Goal: Transaction & Acquisition: Purchase product/service

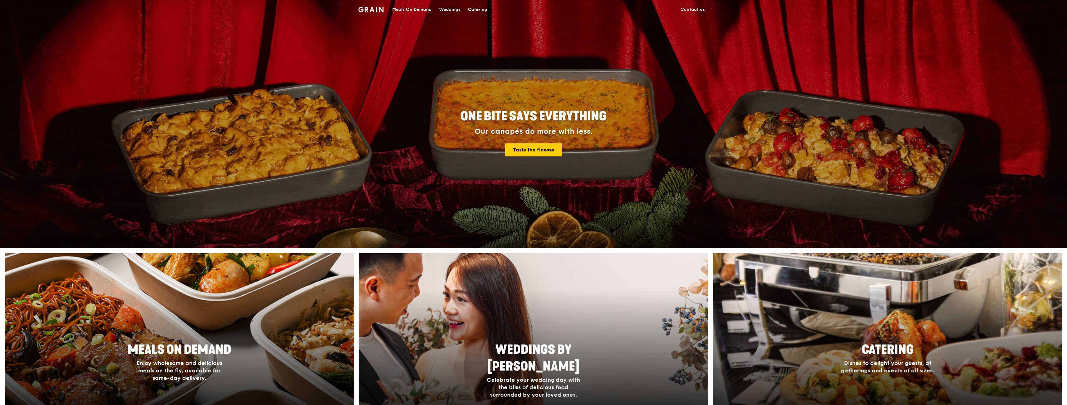
click at [485, 10] on div "Catering" at bounding box center [477, 9] width 19 height 19
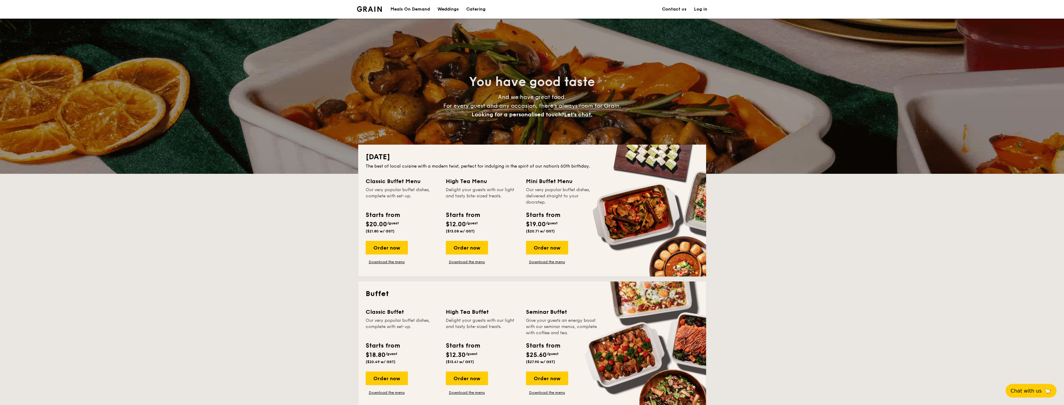
click at [411, 11] on div "Meals On Demand" at bounding box center [410, 9] width 39 height 19
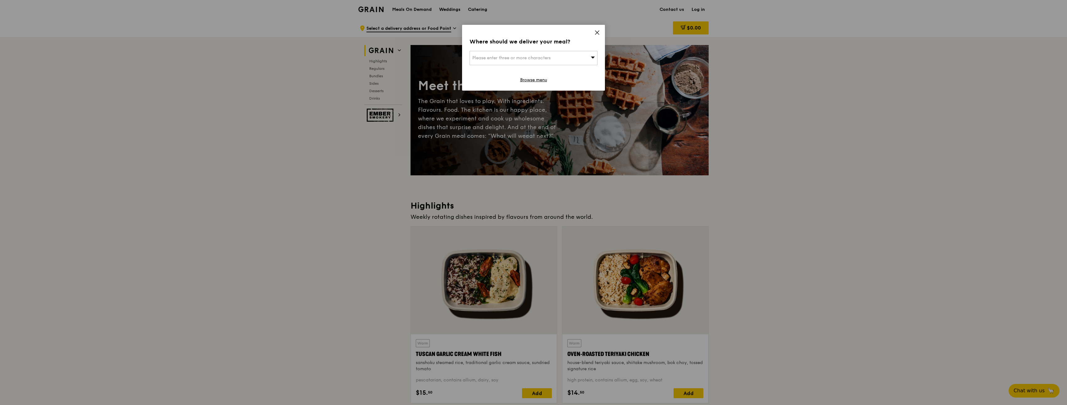
click at [599, 31] on icon at bounding box center [598, 33] width 4 height 4
